Goal: Information Seeking & Learning: Find specific fact

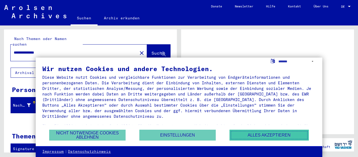
click at [262, 132] on button "Alles akzeptieren" at bounding box center [269, 134] width 79 height 11
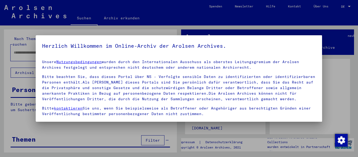
type input "**********"
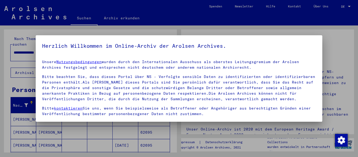
scroll to position [42, 0]
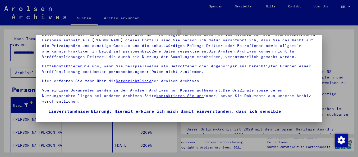
click at [43, 110] on span at bounding box center [44, 111] width 4 height 4
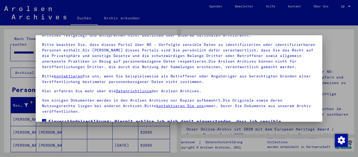
scroll to position [0, 0]
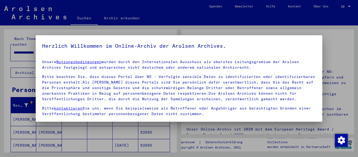
click at [333, 53] on div at bounding box center [179, 78] width 358 height 157
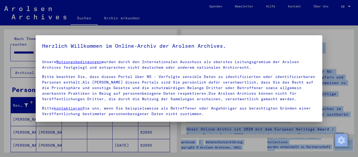
drag, startPoint x: 356, startPoint y: 53, endPoint x: 361, endPoint y: 68, distance: 16.1
click at [358, 68] on html "**********" at bounding box center [179, 78] width 358 height 157
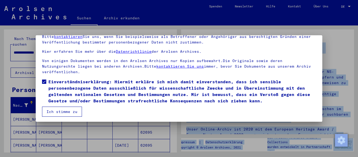
scroll to position [42, 0]
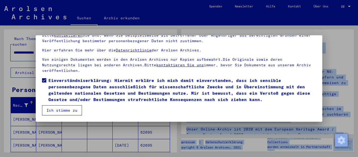
click at [66, 109] on button "Ich stimme zu" at bounding box center [62, 110] width 40 height 10
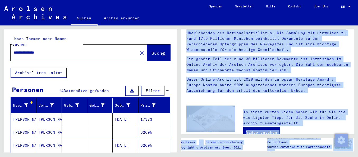
scroll to position [0, 0]
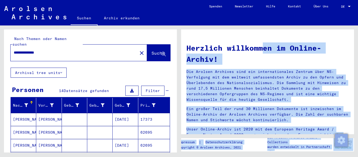
drag, startPoint x: 335, startPoint y: 54, endPoint x: 337, endPoint y: 35, distance: 19.2
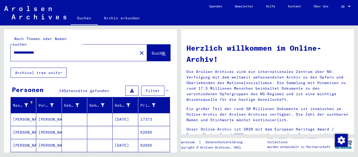
drag, startPoint x: 172, startPoint y: 76, endPoint x: 176, endPoint y: 91, distance: 16.0
click at [176, 91] on div "**********" at bounding box center [90, 92] width 173 height 127
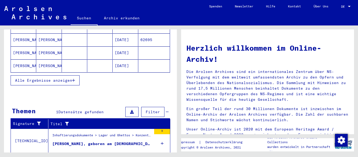
scroll to position [116, 0]
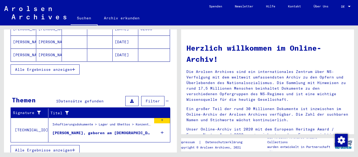
click at [89, 130] on div "[PERSON_NAME], geboren am [DEMOGRAPHIC_DATA]" at bounding box center [101, 133] width 99 height 6
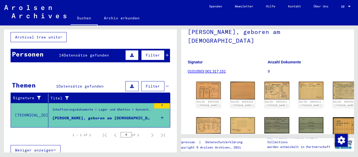
scroll to position [49, 0]
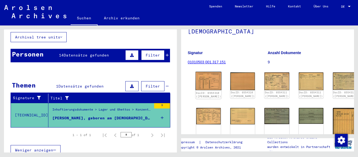
click at [200, 77] on img at bounding box center [209, 81] width 26 height 19
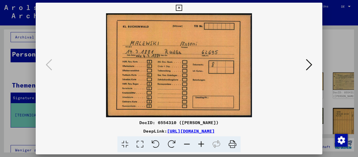
click at [311, 63] on icon at bounding box center [309, 64] width 6 height 13
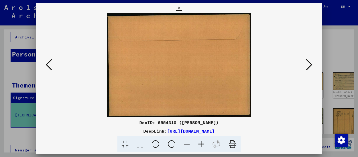
click at [311, 63] on icon at bounding box center [309, 64] width 6 height 13
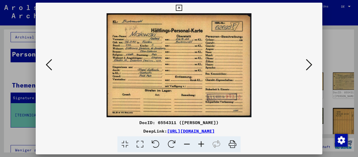
click at [202, 142] on icon at bounding box center [201, 144] width 14 height 16
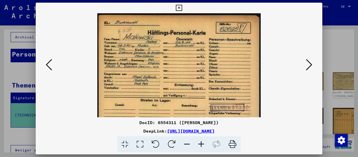
click at [202, 143] on icon at bounding box center [201, 144] width 14 height 16
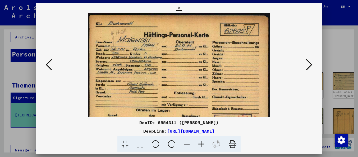
click at [202, 143] on icon at bounding box center [201, 144] width 14 height 16
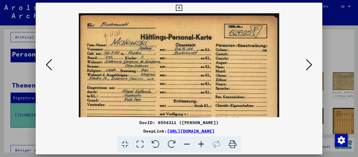
click at [202, 143] on icon at bounding box center [201, 144] width 14 height 16
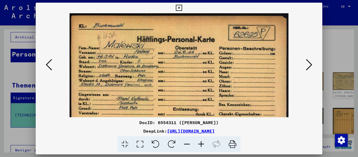
click at [309, 64] on icon at bounding box center [309, 64] width 6 height 13
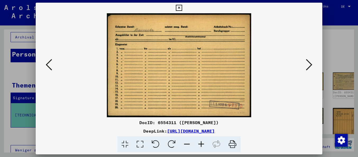
click at [309, 64] on icon at bounding box center [309, 64] width 6 height 13
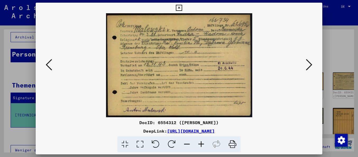
click at [203, 143] on icon at bounding box center [201, 144] width 14 height 16
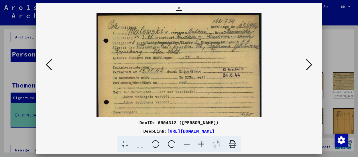
click at [203, 143] on icon at bounding box center [201, 144] width 14 height 16
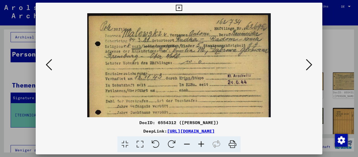
click at [203, 143] on icon at bounding box center [201, 144] width 14 height 16
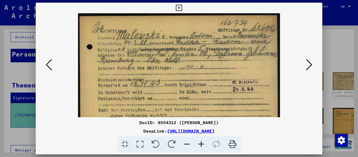
click at [203, 143] on icon at bounding box center [201, 144] width 14 height 16
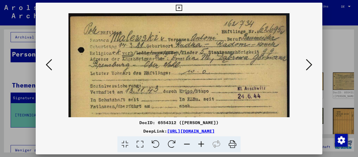
click at [203, 143] on icon at bounding box center [201, 144] width 14 height 16
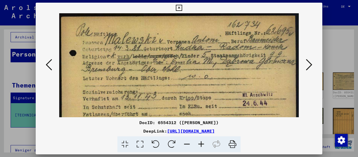
click at [311, 66] on icon at bounding box center [309, 64] width 6 height 13
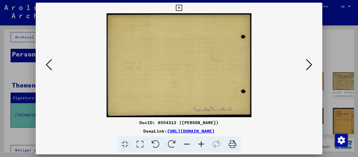
click at [311, 66] on icon at bounding box center [309, 64] width 6 height 13
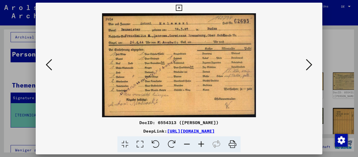
click at [201, 141] on icon at bounding box center [201, 144] width 14 height 16
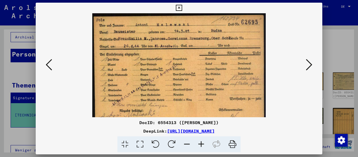
click at [201, 141] on icon at bounding box center [201, 144] width 14 height 16
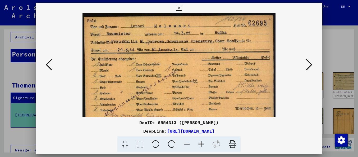
click at [201, 141] on icon at bounding box center [201, 144] width 14 height 16
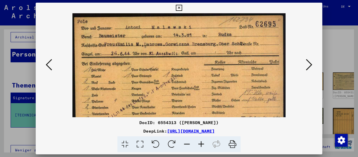
click at [201, 141] on icon at bounding box center [201, 144] width 14 height 16
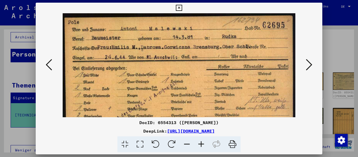
click at [201, 141] on icon at bounding box center [201, 144] width 14 height 16
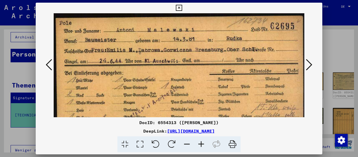
click at [310, 65] on icon at bounding box center [309, 64] width 6 height 13
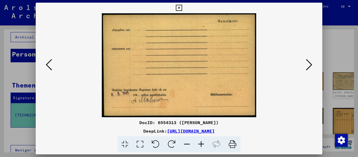
click at [310, 65] on icon at bounding box center [309, 64] width 6 height 13
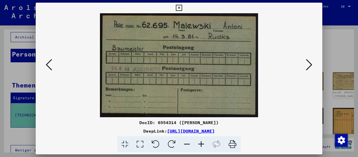
click at [201, 142] on icon at bounding box center [201, 144] width 14 height 16
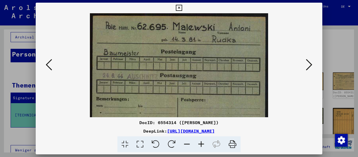
click at [201, 142] on icon at bounding box center [201, 144] width 14 height 16
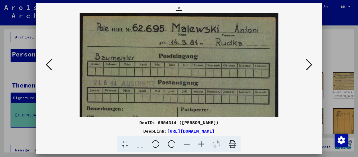
click at [201, 142] on icon at bounding box center [201, 144] width 14 height 16
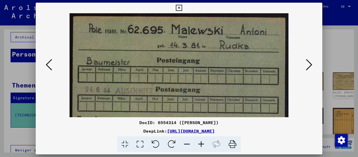
click at [201, 142] on icon at bounding box center [201, 144] width 14 height 16
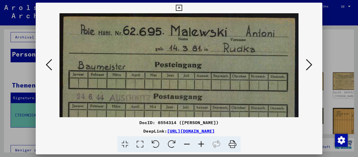
click at [201, 142] on icon at bounding box center [201, 144] width 14 height 16
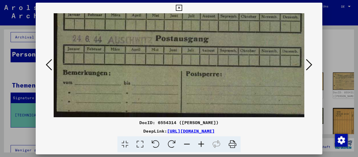
scroll to position [66, 0]
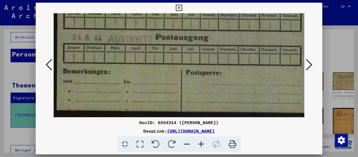
drag, startPoint x: 262, startPoint y: 91, endPoint x: 271, endPoint y: 20, distance: 72.0
click at [271, 20] on img at bounding box center [183, 32] width 259 height 170
click at [311, 62] on icon at bounding box center [309, 64] width 6 height 13
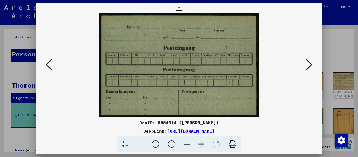
click at [311, 62] on icon at bounding box center [309, 64] width 6 height 13
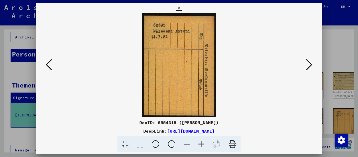
click at [312, 62] on button at bounding box center [310, 64] width 10 height 15
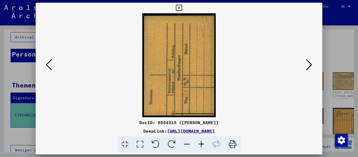
click at [312, 62] on button at bounding box center [310, 64] width 10 height 15
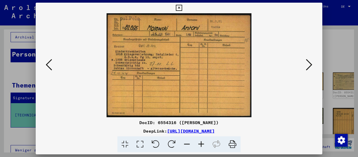
click at [201, 143] on icon at bounding box center [201, 144] width 14 height 16
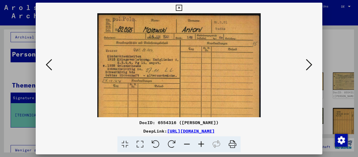
click at [201, 143] on icon at bounding box center [201, 144] width 14 height 16
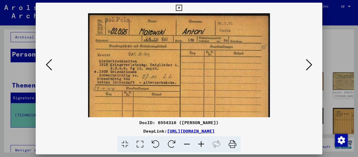
click at [201, 143] on icon at bounding box center [201, 144] width 14 height 16
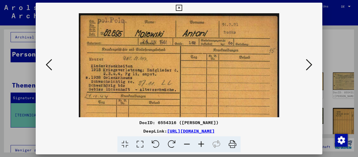
click at [202, 143] on icon at bounding box center [201, 144] width 14 height 16
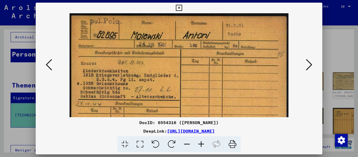
click at [202, 143] on icon at bounding box center [201, 144] width 14 height 16
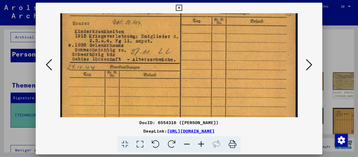
scroll to position [44, 0]
drag, startPoint x: 167, startPoint y: 84, endPoint x: 163, endPoint y: 39, distance: 44.6
click at [163, 39] on img at bounding box center [179, 54] width 238 height 170
click at [310, 64] on icon at bounding box center [309, 64] width 6 height 13
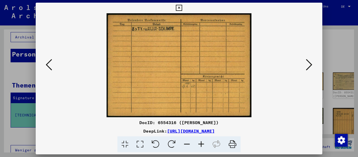
click at [310, 64] on icon at bounding box center [309, 64] width 6 height 13
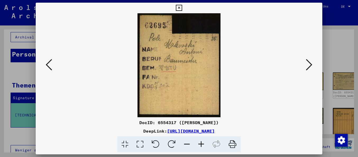
click at [310, 65] on icon at bounding box center [309, 64] width 6 height 13
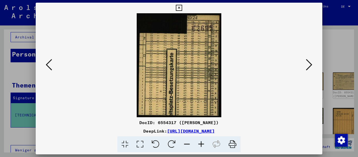
click at [310, 65] on icon at bounding box center [309, 64] width 6 height 13
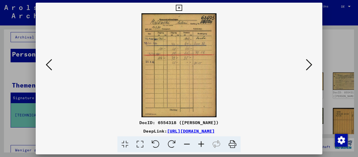
click at [311, 65] on icon at bounding box center [309, 64] width 6 height 13
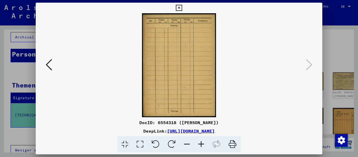
click at [311, 65] on icon at bounding box center [309, 64] width 6 height 13
click at [182, 7] on icon at bounding box center [179, 8] width 6 height 6
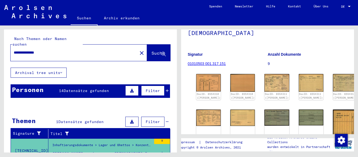
scroll to position [64, 0]
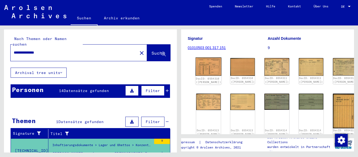
click at [203, 61] on img at bounding box center [209, 66] width 26 height 19
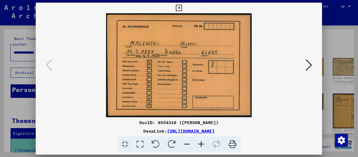
click at [203, 62] on img at bounding box center [179, 65] width 251 height 104
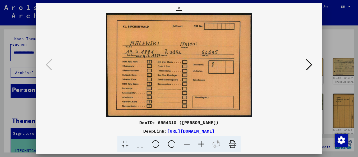
click at [182, 8] on icon at bounding box center [179, 8] width 6 height 6
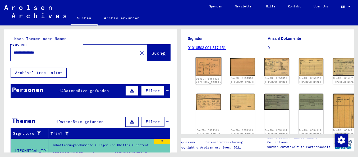
click at [197, 65] on img at bounding box center [209, 66] width 26 height 19
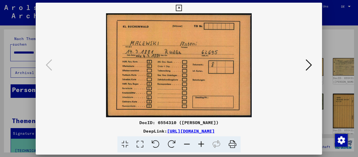
click at [197, 65] on img at bounding box center [179, 65] width 251 height 104
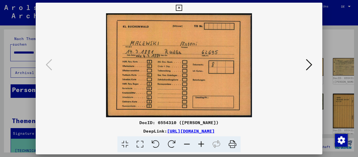
click at [316, 62] on div at bounding box center [179, 65] width 287 height 104
click at [309, 64] on icon at bounding box center [309, 64] width 6 height 13
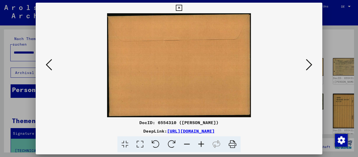
click at [309, 65] on icon at bounding box center [309, 64] width 6 height 13
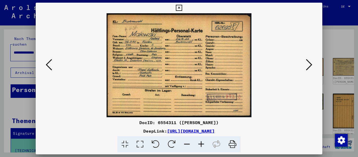
click at [200, 143] on icon at bounding box center [201, 144] width 14 height 16
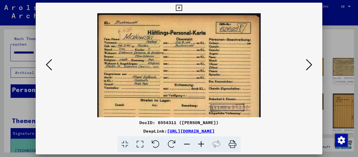
click at [201, 143] on icon at bounding box center [201, 144] width 14 height 16
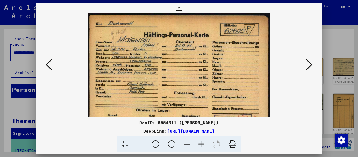
click at [201, 143] on icon at bounding box center [201, 144] width 14 height 16
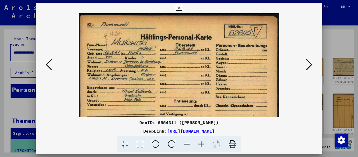
click at [201, 143] on icon at bounding box center [201, 144] width 14 height 16
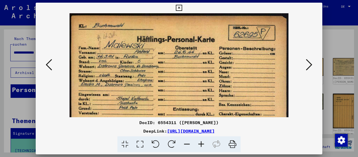
click at [202, 143] on icon at bounding box center [201, 144] width 14 height 16
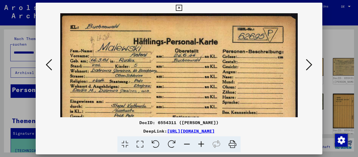
click at [202, 143] on icon at bounding box center [201, 144] width 14 height 16
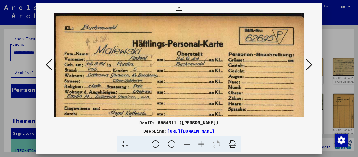
click at [202, 143] on icon at bounding box center [201, 144] width 14 height 16
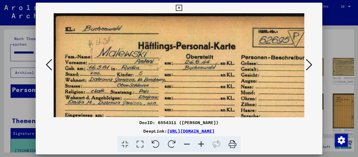
click at [202, 143] on icon at bounding box center [201, 144] width 14 height 16
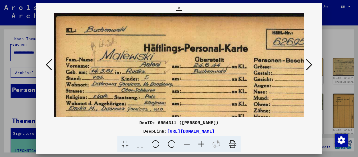
click at [182, 7] on icon at bounding box center [179, 8] width 6 height 6
